Goal: Transaction & Acquisition: Purchase product/service

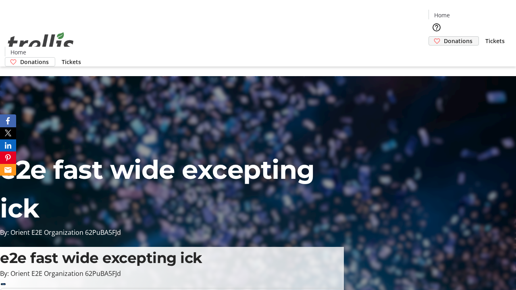
click at [444, 37] on span "Donations" at bounding box center [458, 41] width 29 height 8
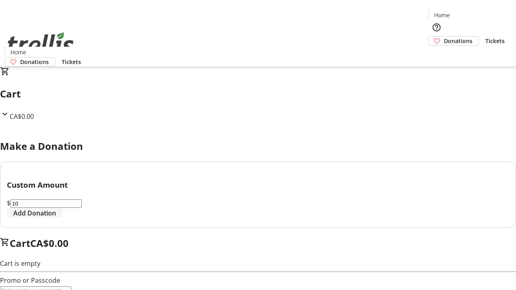
click at [56, 218] on span "Add Donation" at bounding box center [34, 213] width 43 height 10
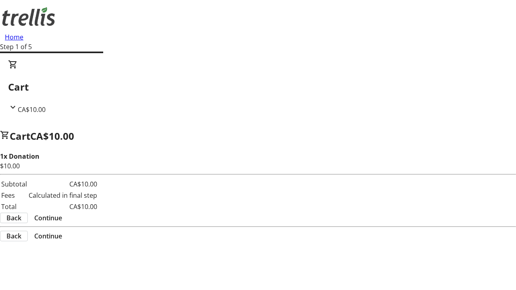
select select "CA"
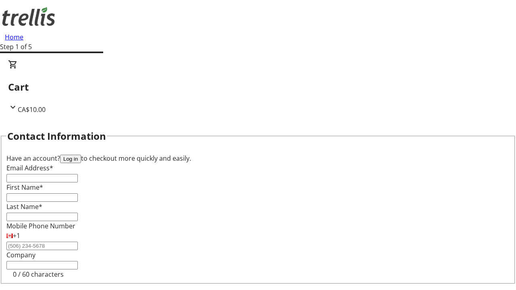
click at [81, 155] on button "Log in" at bounding box center [70, 159] width 21 height 8
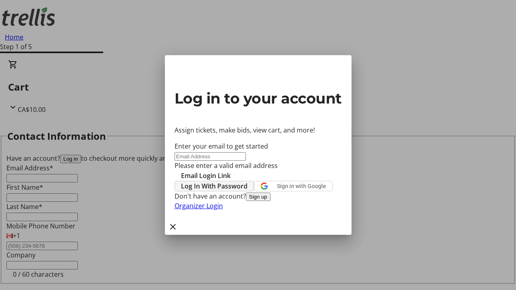
click at [247, 181] on span "Log In With Password" at bounding box center [214, 186] width 66 height 10
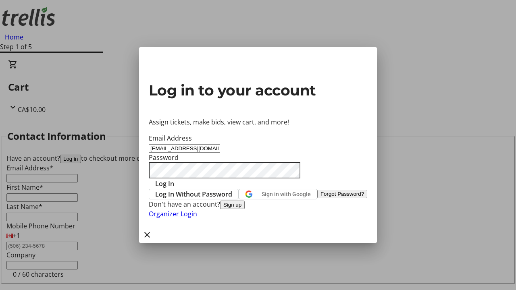
type input "[EMAIL_ADDRESS][DOMAIN_NAME]"
click at [174, 179] on span "Log In" at bounding box center [164, 184] width 19 height 10
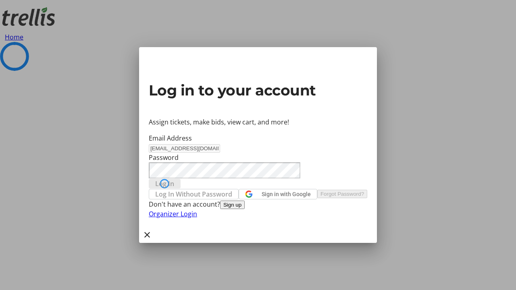
select select "CA"
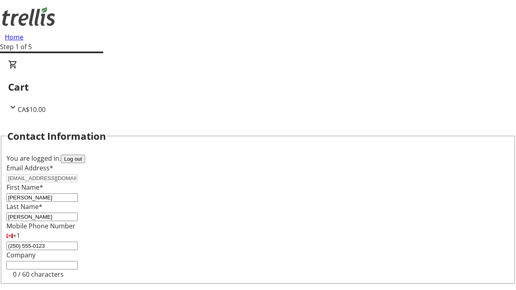
select select "CA"
type input "[STREET_ADDRESS][PERSON_NAME]"
type input "Kelowna"
